Goal: Navigation & Orientation: Find specific page/section

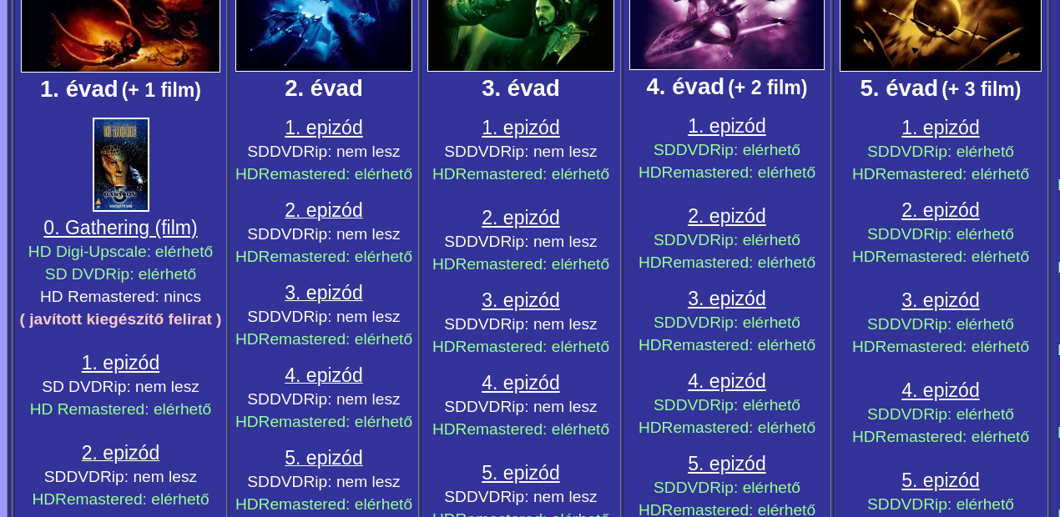
scroll to position [389, 0]
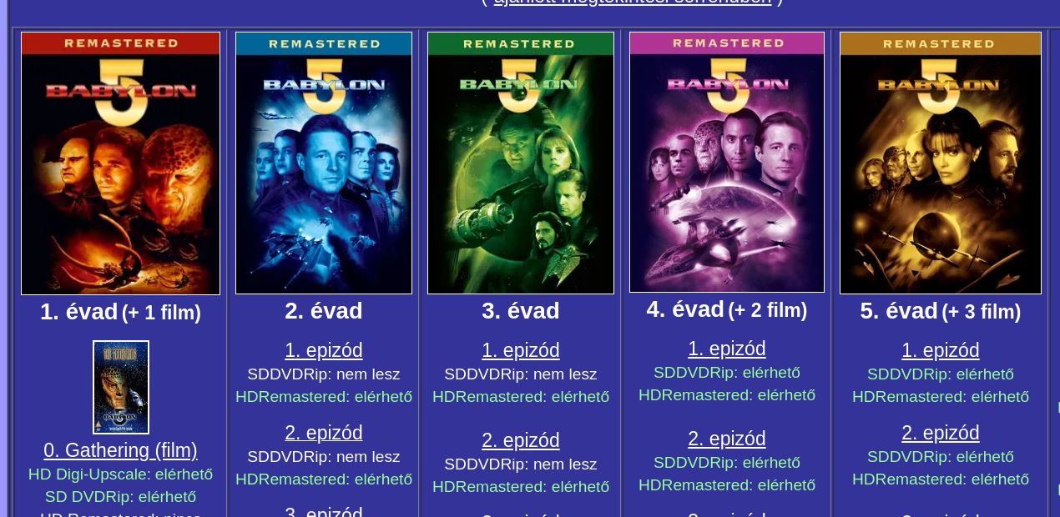
click at [533, 360] on span "1. epizód" at bounding box center [521, 351] width 78 height 22
click at [718, 356] on span "1. epizód" at bounding box center [727, 349] width 78 height 22
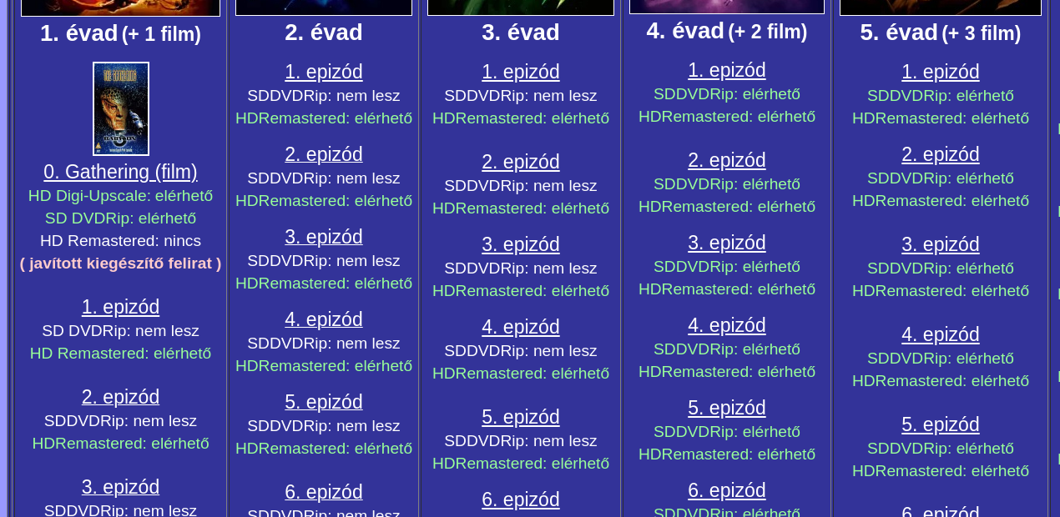
scroll to position [835, 0]
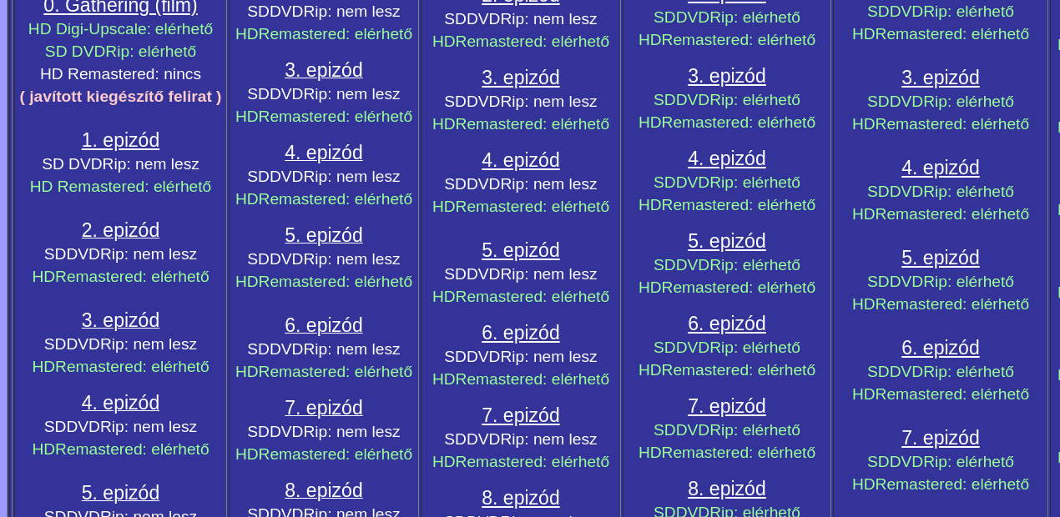
click at [740, 335] on span "6. epizód" at bounding box center [727, 324] width 78 height 22
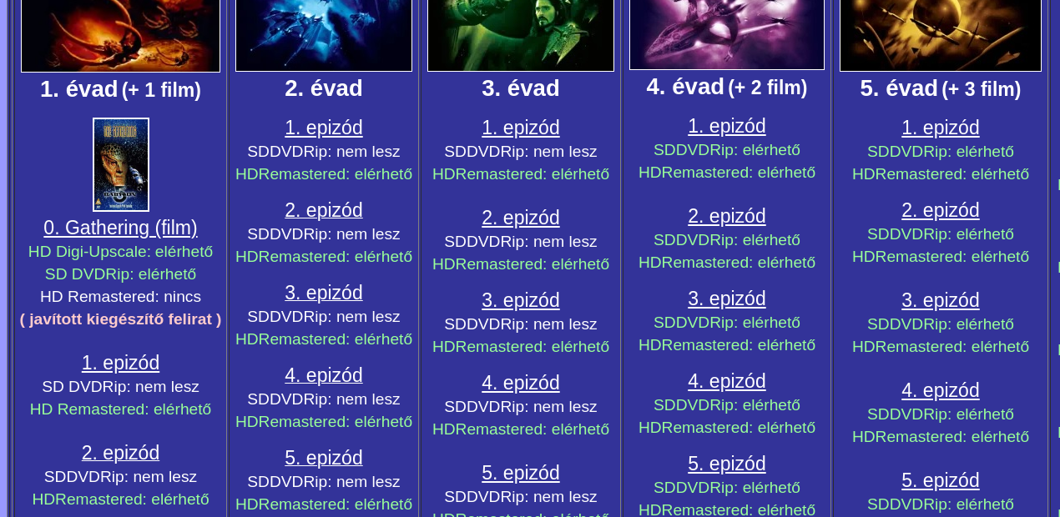
click at [748, 226] on span "2. epizód" at bounding box center [727, 216] width 78 height 22
click at [712, 303] on span "3. epizód" at bounding box center [727, 299] width 78 height 22
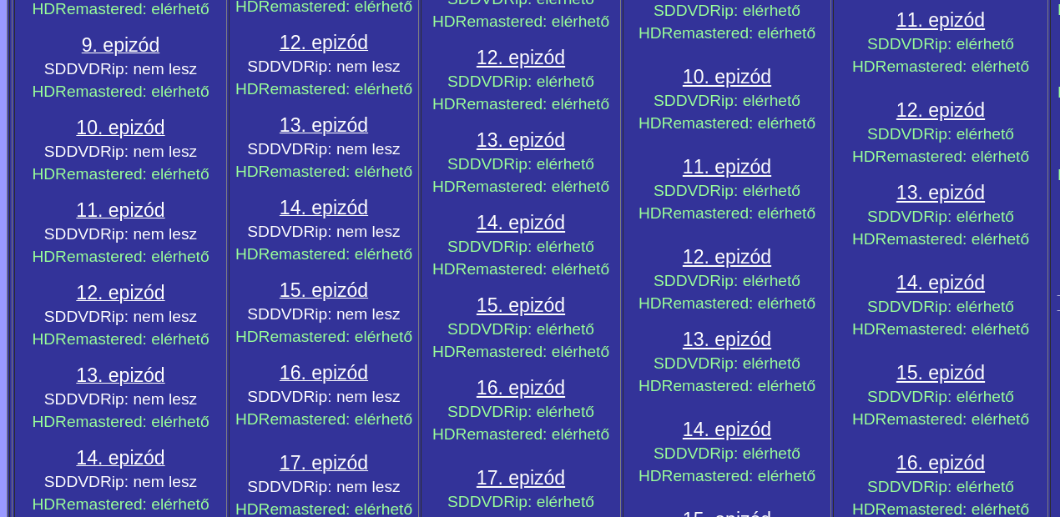
scroll to position [1891, 0]
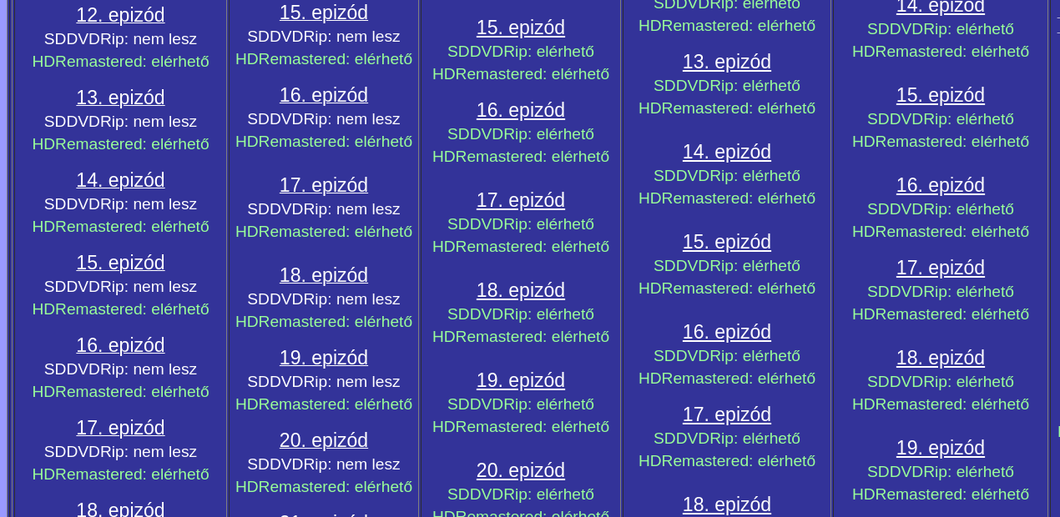
click at [719, 343] on span "16. epizód" at bounding box center [727, 332] width 88 height 22
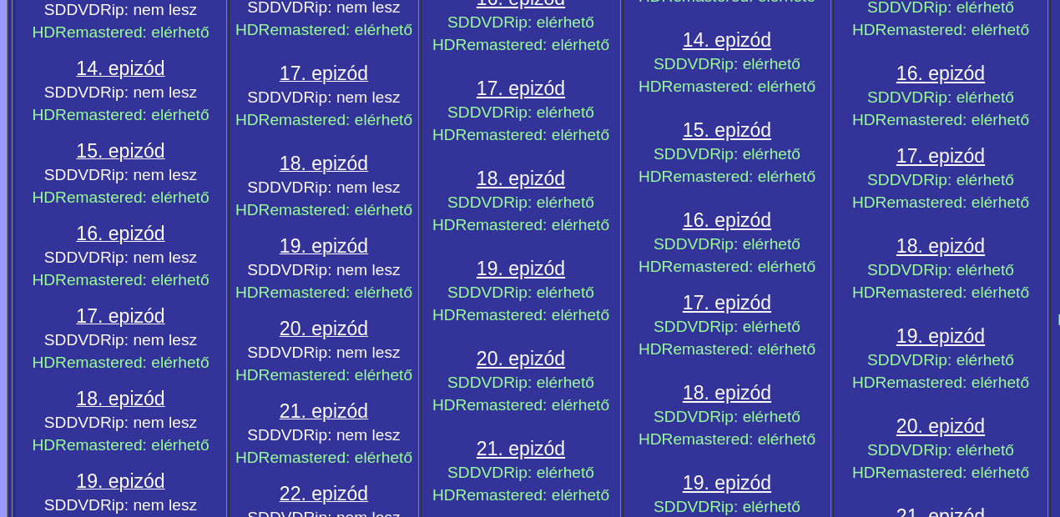
click at [751, 314] on span "17. epizód" at bounding box center [727, 303] width 88 height 22
click at [501, 99] on span "17. epizód" at bounding box center [521, 89] width 88 height 22
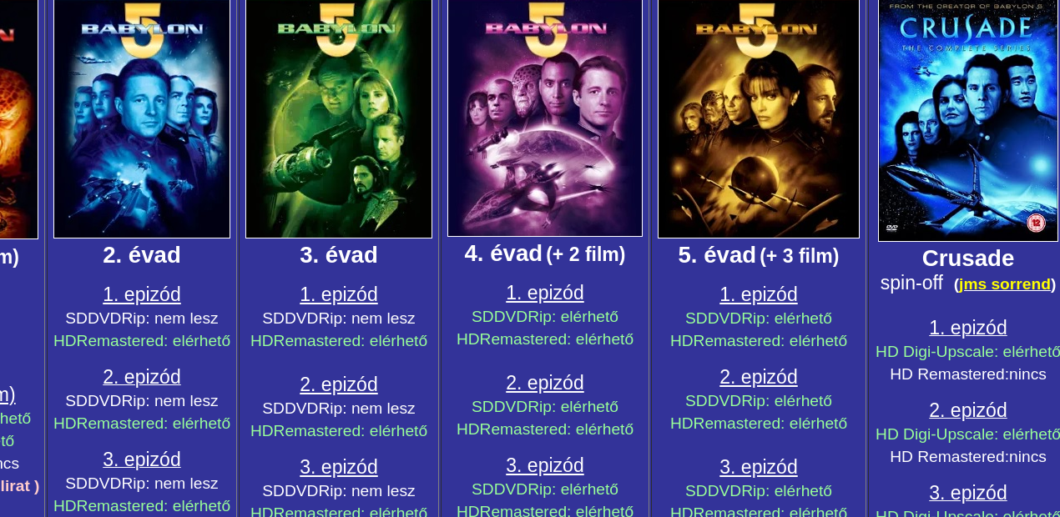
scroll to position [445, 190]
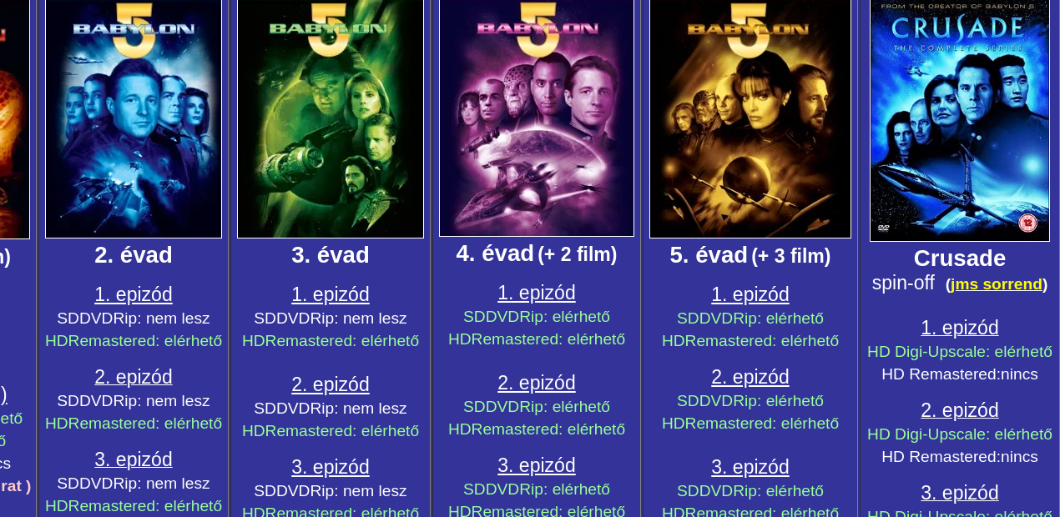
click at [966, 339] on span "1. epizód" at bounding box center [960, 328] width 78 height 22
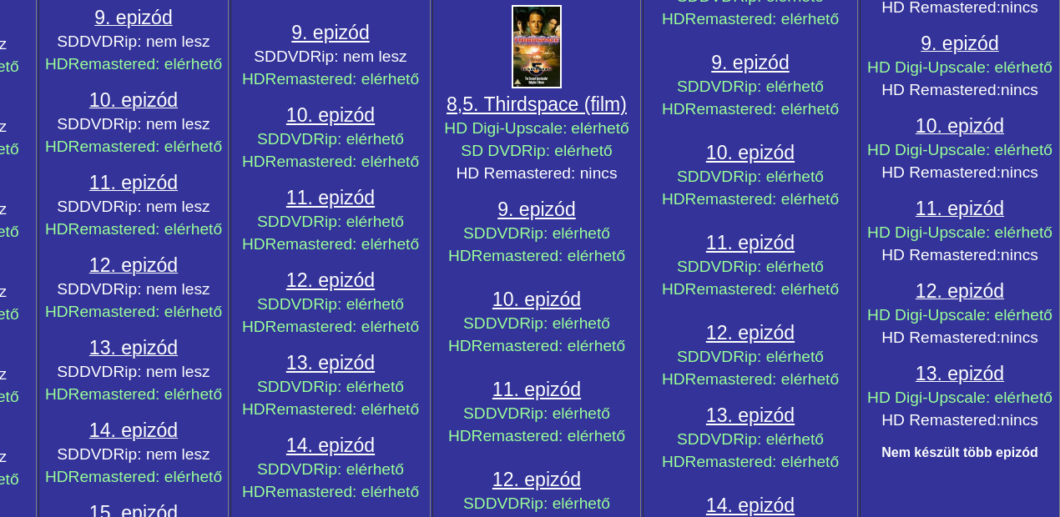
scroll to position [1279, 190]
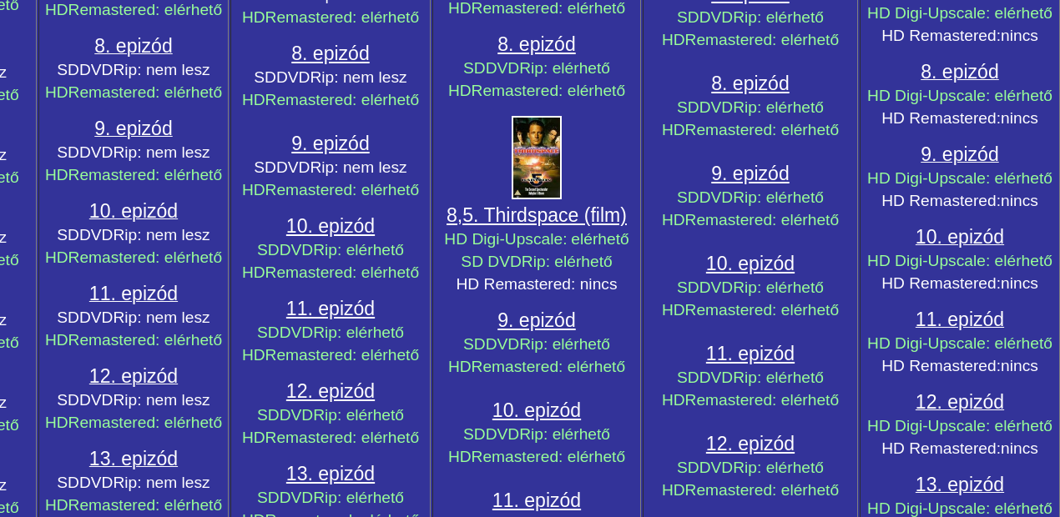
click at [516, 226] on span "8,5. Thirdspace (film)" at bounding box center [537, 215] width 180 height 22
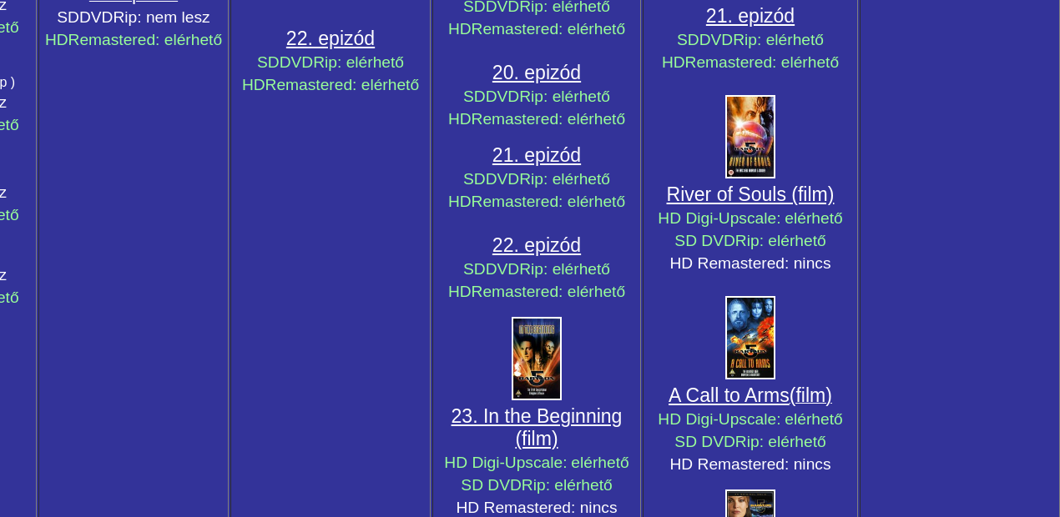
scroll to position [2615, 190]
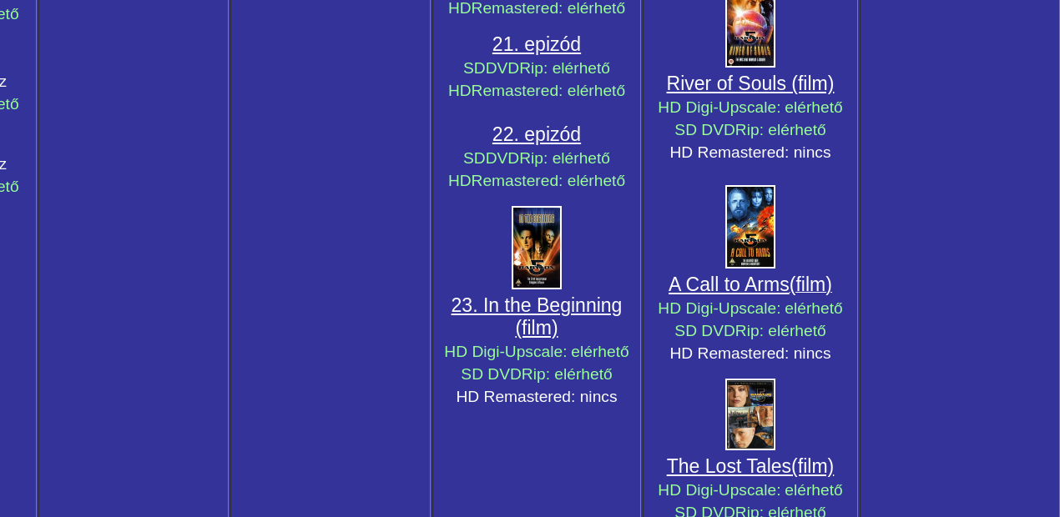
click at [551, 339] on link "23. In the Beginning (film)" at bounding box center [537, 317] width 171 height 44
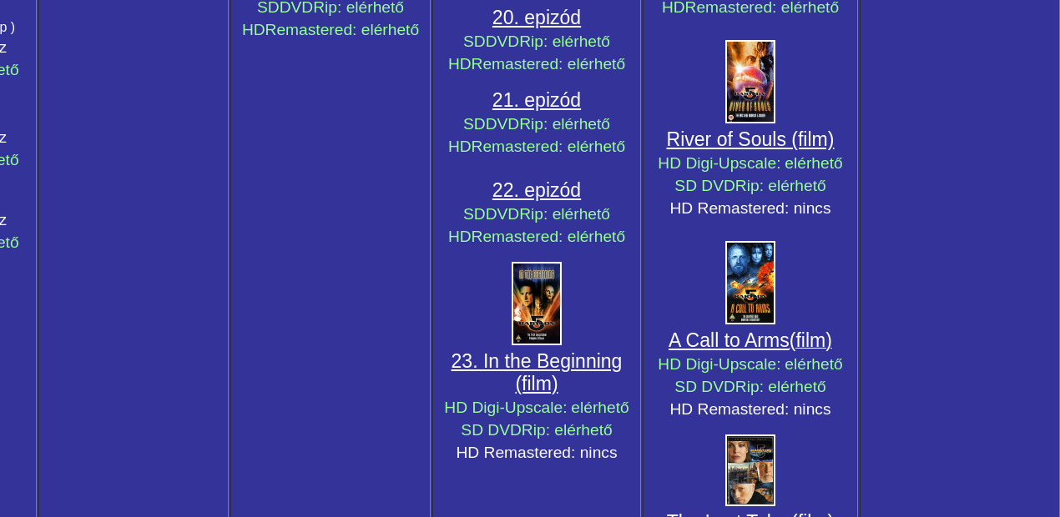
click at [726, 351] on span "A Call to Arms" at bounding box center [728, 341] width 121 height 22
